Goal: Find specific page/section: Find specific page/section

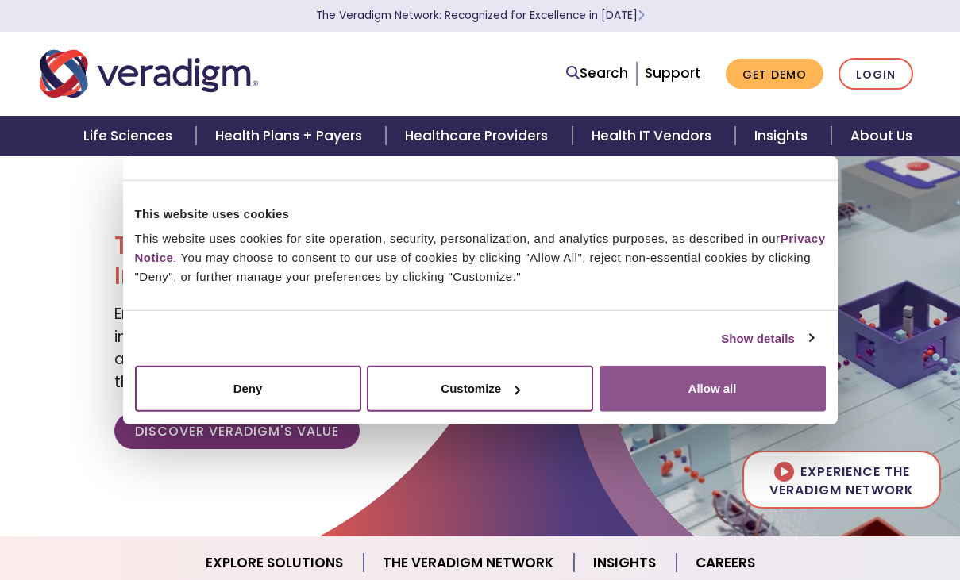
click at [717, 395] on button "Allow all" at bounding box center [713, 389] width 226 height 46
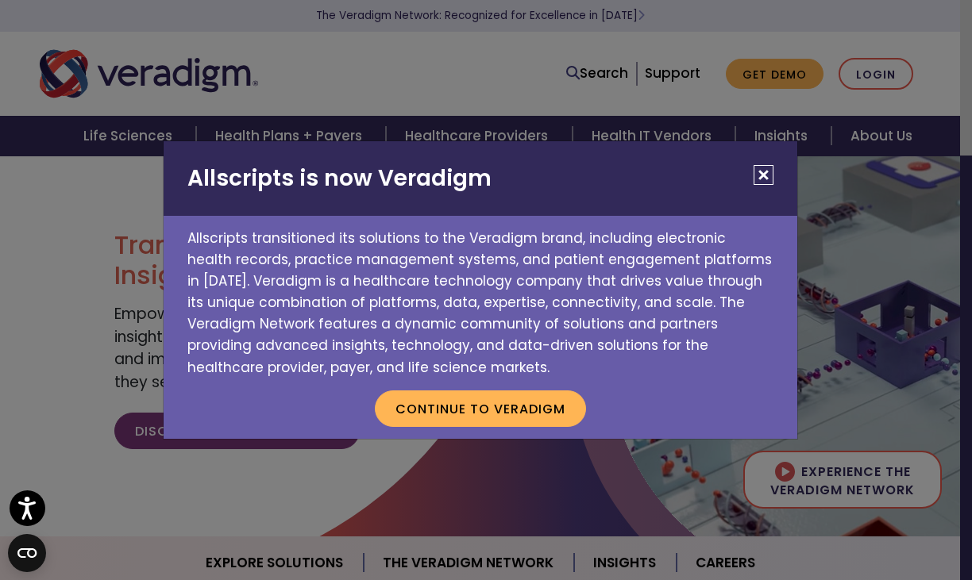
click at [766, 168] on button "Close" at bounding box center [764, 175] width 20 height 20
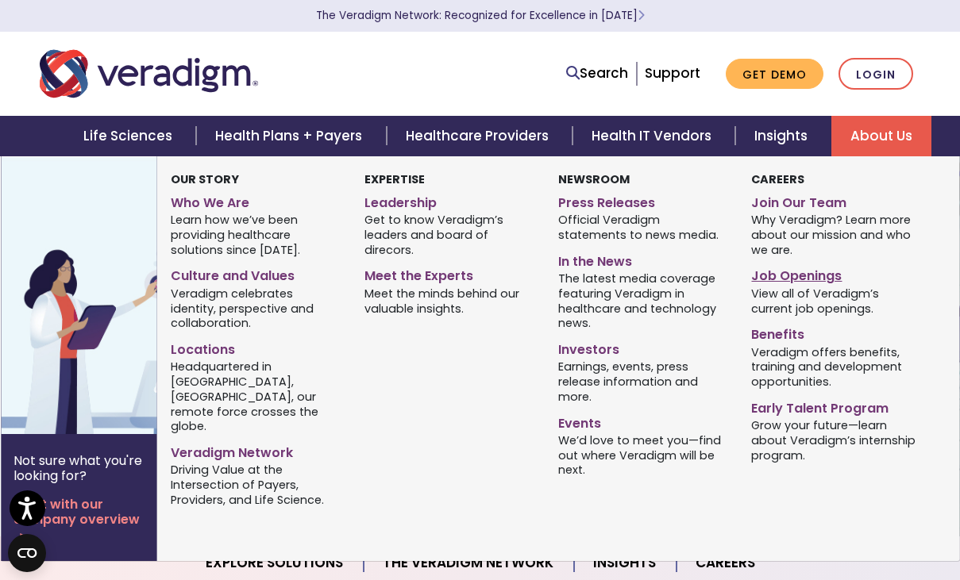
click at [780, 272] on link "Job Openings" at bounding box center [836, 273] width 170 height 23
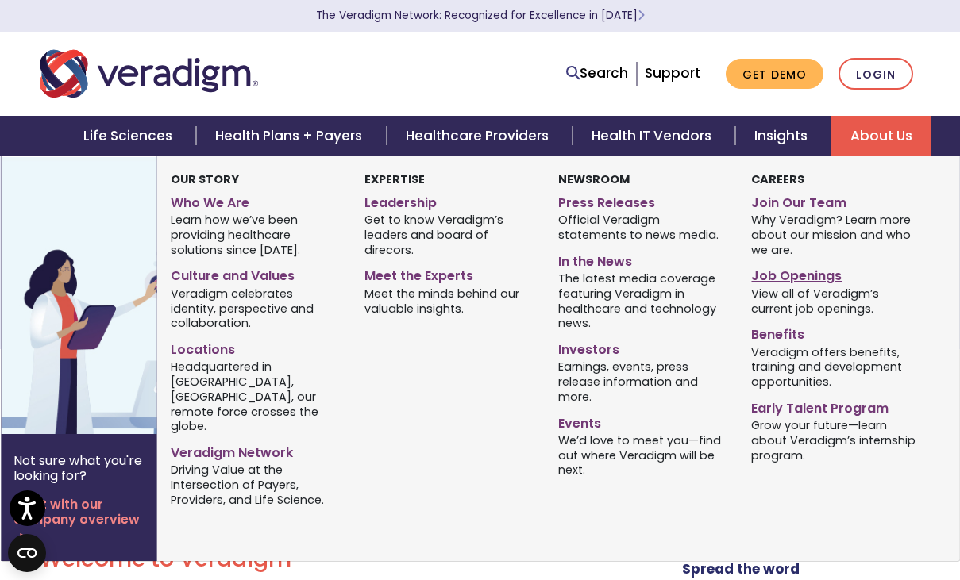
click at [792, 272] on link "Job Openings" at bounding box center [836, 273] width 170 height 23
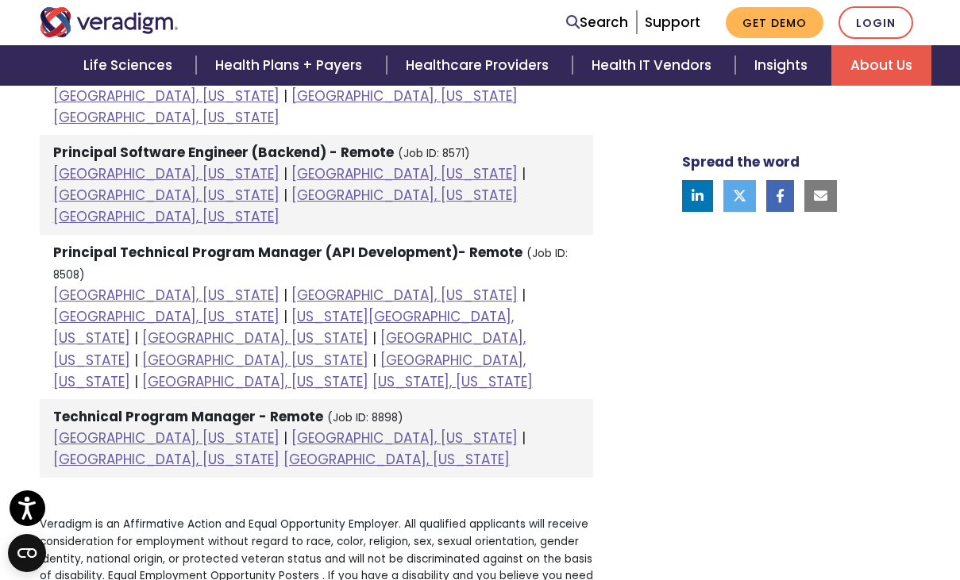
scroll to position [2462, 0]
